Goal: Task Accomplishment & Management: Complete application form

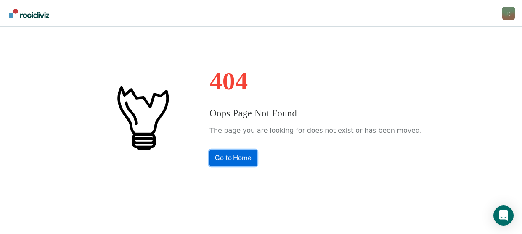
click at [242, 164] on link "Go to Home" at bounding box center [234, 158] width 48 height 16
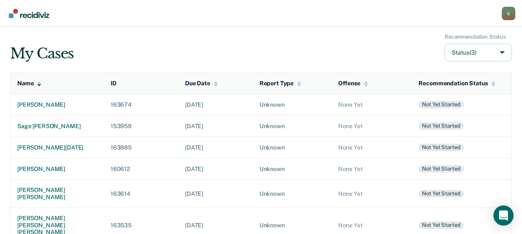
scroll to position [15, 0]
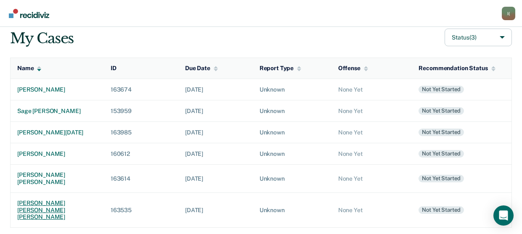
click at [35, 213] on div "[PERSON_NAME] [PERSON_NAME] [PERSON_NAME]" at bounding box center [57, 210] width 80 height 21
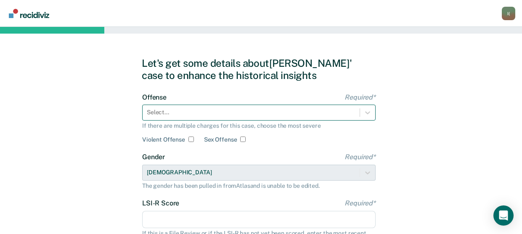
click at [198, 112] on div "Select..." at bounding box center [251, 112] width 217 height 12
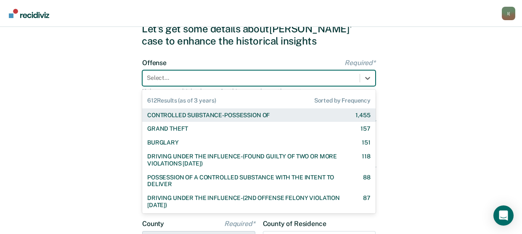
scroll to position [37, 0]
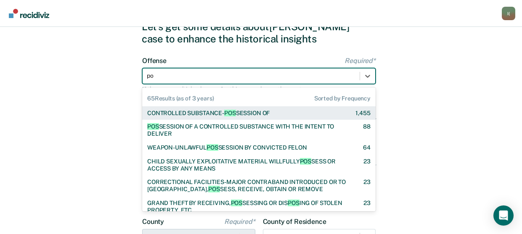
type input "p"
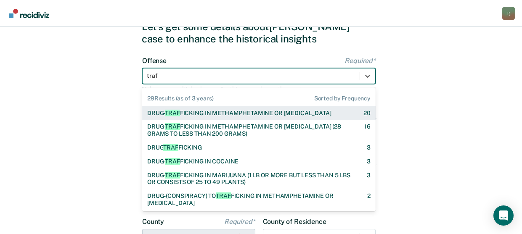
type input "traff"
click at [198, 112] on div "DRUG- TRAFF ICKING IN METHAMPHETAMINE OR [MEDICAL_DATA]" at bounding box center [239, 113] width 184 height 7
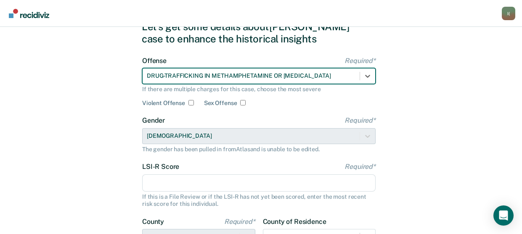
click at [186, 189] on input "LSI-R Score Required*" at bounding box center [259, 184] width 234 height 18
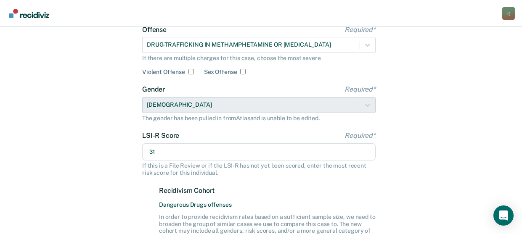
scroll to position [163, 0]
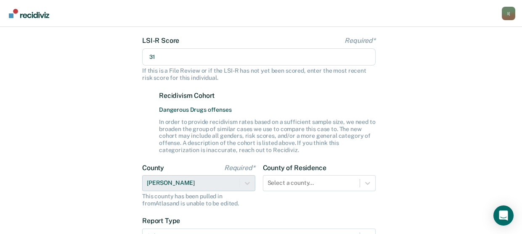
type input "31"
click at [246, 183] on div "County Required* [PERSON_NAME] This county has been pulled in from [GEOGRAPHIC_…" at bounding box center [198, 185] width 113 height 43
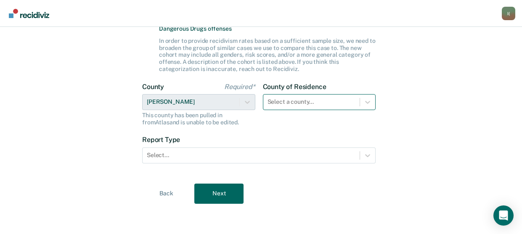
click at [273, 110] on div "Select a county..." at bounding box center [319, 102] width 113 height 16
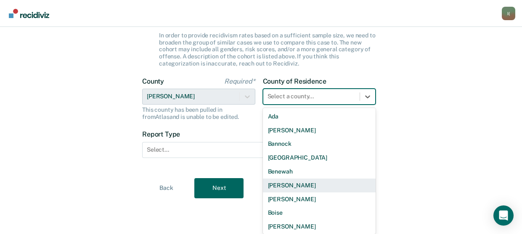
click at [273, 183] on div "[PERSON_NAME]" at bounding box center [319, 186] width 113 height 14
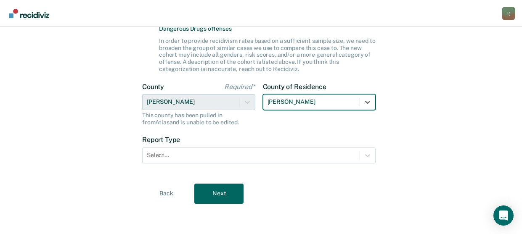
scroll to position [244, 0]
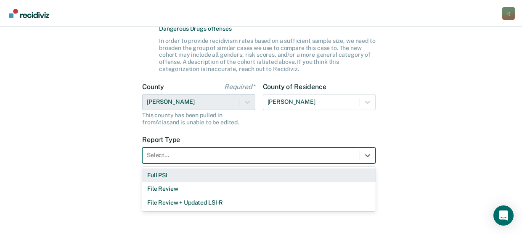
click at [179, 155] on div at bounding box center [251, 155] width 209 height 9
click at [176, 173] on div "Full PSI" at bounding box center [259, 176] width 234 height 14
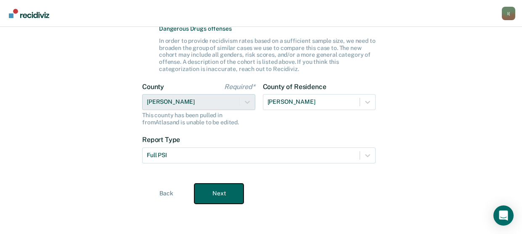
click at [217, 191] on button "Next" at bounding box center [218, 194] width 49 height 20
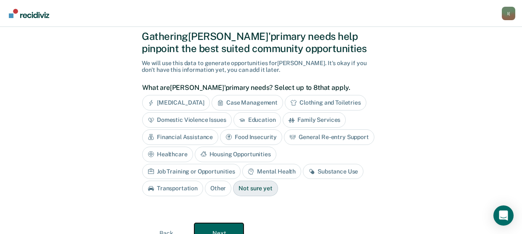
scroll to position [0, 0]
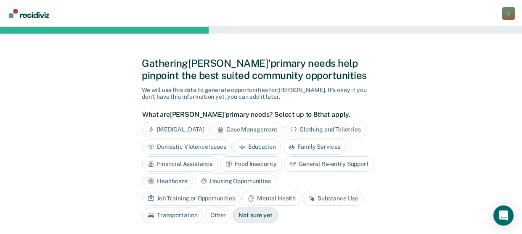
click at [303, 197] on div "Substance Use" at bounding box center [333, 199] width 61 height 16
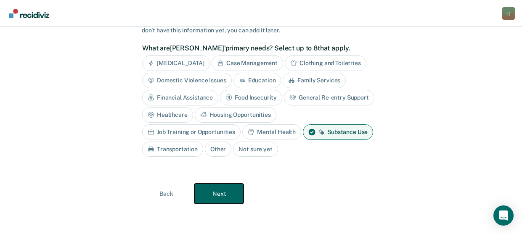
click at [227, 198] on button "Next" at bounding box center [218, 194] width 49 height 20
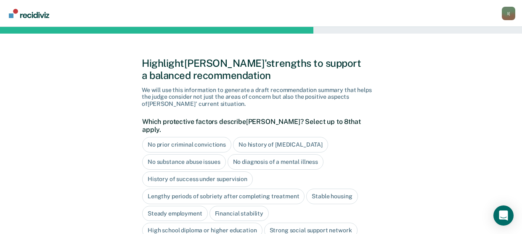
click at [298, 138] on div "No history of [MEDICAL_DATA]" at bounding box center [280, 145] width 95 height 16
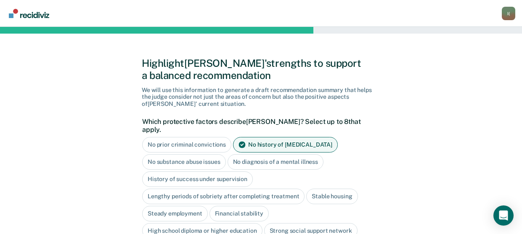
click at [296, 154] on div "No diagnosis of a mental illness" at bounding box center [276, 162] width 96 height 16
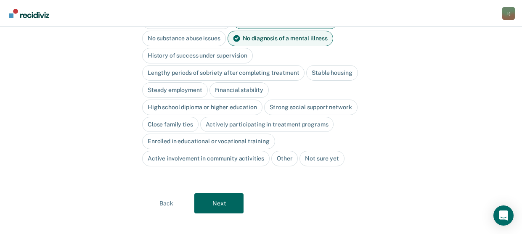
scroll to position [125, 0]
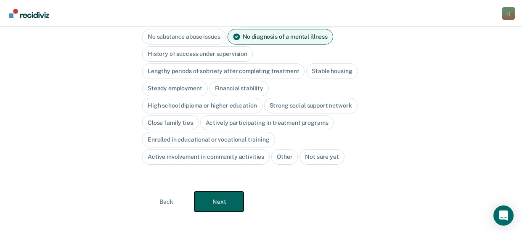
click at [223, 196] on button "Next" at bounding box center [218, 202] width 49 height 20
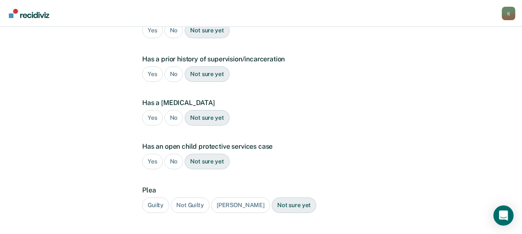
scroll to position [0, 0]
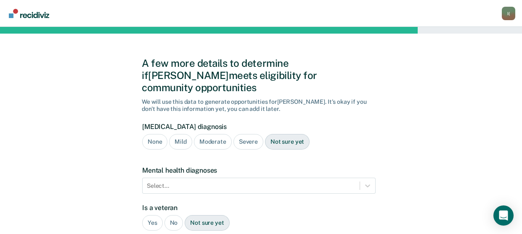
click at [290, 134] on div "Not sure yet" at bounding box center [287, 142] width 45 height 16
click at [197, 215] on div "Not sure yet" at bounding box center [207, 223] width 45 height 16
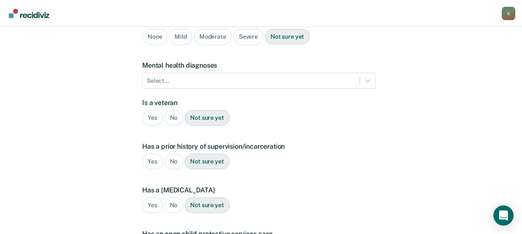
scroll to position [126, 0]
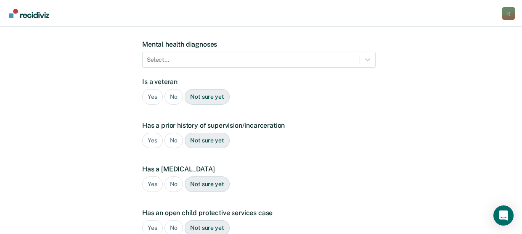
click at [173, 89] on div "No" at bounding box center [174, 97] width 19 height 16
click at [154, 133] on div "Yes" at bounding box center [152, 141] width 21 height 16
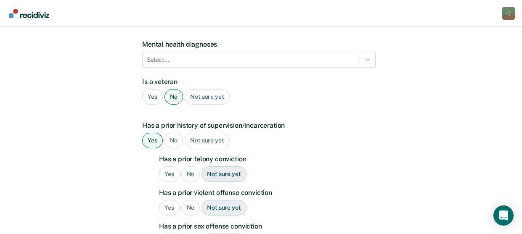
click at [193, 167] on div "No" at bounding box center [190, 175] width 19 height 16
click at [189, 200] on div "No" at bounding box center [190, 208] width 19 height 16
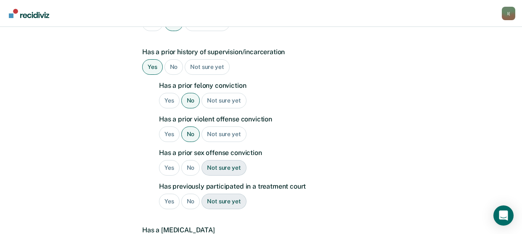
scroll to position [210, 0]
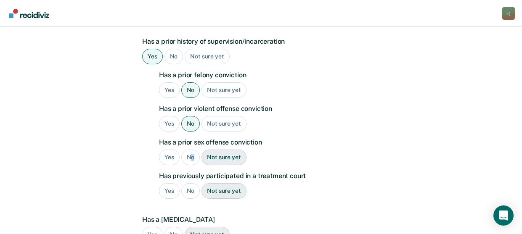
click at [192, 150] on div "No" at bounding box center [190, 158] width 19 height 16
drag, startPoint x: 192, startPoint y: 144, endPoint x: 190, endPoint y: 183, distance: 38.8
click at [190, 184] on div "No" at bounding box center [190, 192] width 19 height 16
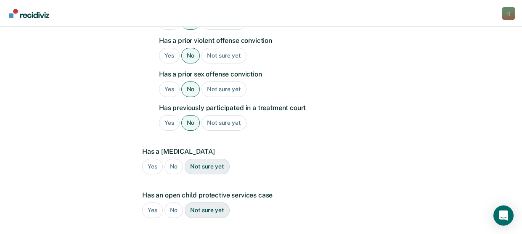
scroll to position [295, 0]
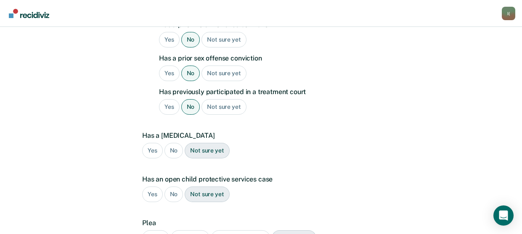
click at [175, 143] on div "No" at bounding box center [174, 151] width 19 height 16
click at [170, 187] on div "No" at bounding box center [174, 195] width 19 height 16
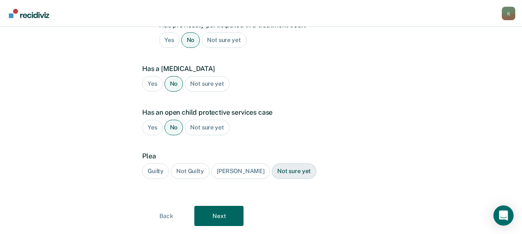
scroll to position [372, 0]
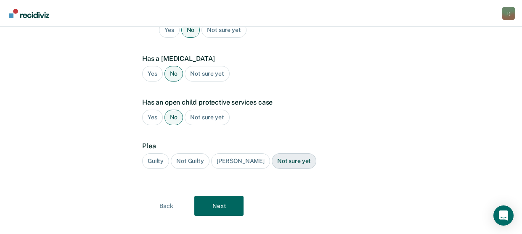
click at [160, 154] on div "Guilty" at bounding box center [155, 162] width 27 height 16
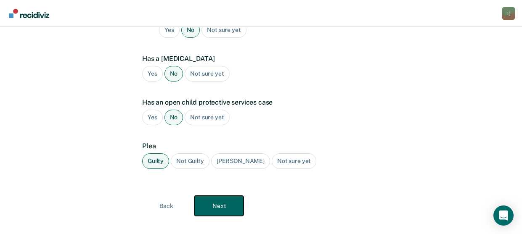
click at [209, 196] on button "Next" at bounding box center [218, 206] width 49 height 20
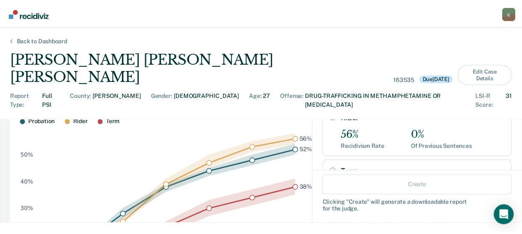
scroll to position [126, 0]
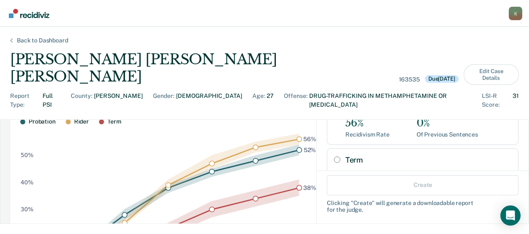
click at [330, 149] on div "Term 38% Recidivism Rate 0% Of Previous Sentences" at bounding box center [423, 174] width 192 height 51
radio input "true"
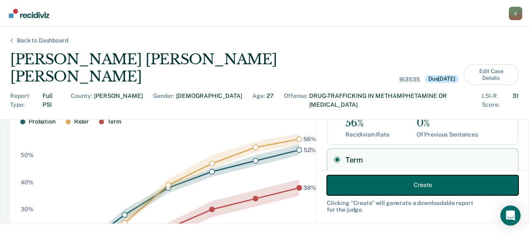
click at [390, 186] on button "Create" at bounding box center [423, 185] width 192 height 20
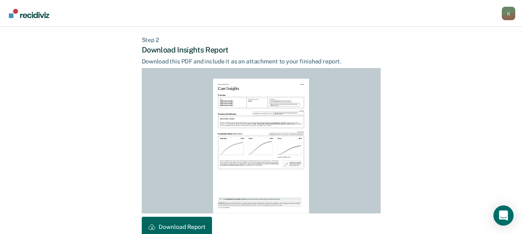
scroll to position [245, 0]
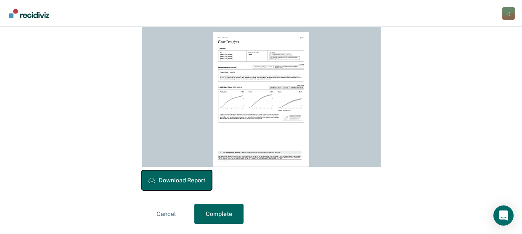
click at [195, 182] on button "Download Report" at bounding box center [177, 180] width 70 height 20
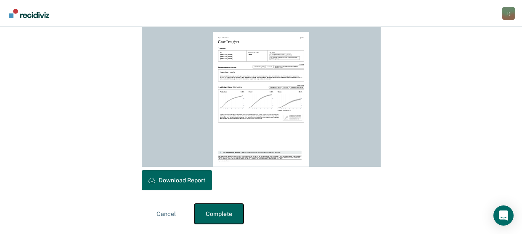
click at [217, 213] on button "Complete" at bounding box center [218, 214] width 49 height 20
